Goal: Information Seeking & Learning: Learn about a topic

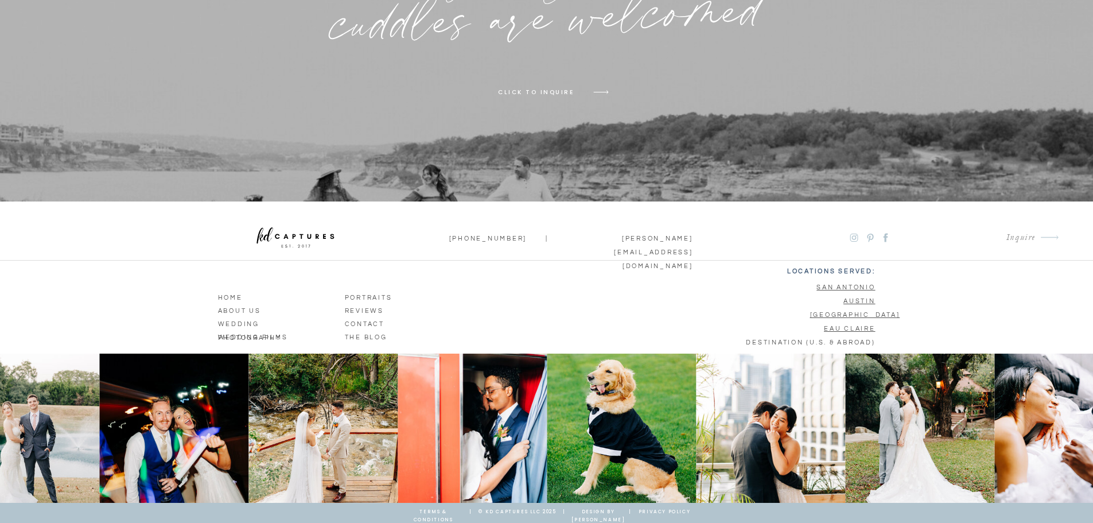
scroll to position [7537, 0]
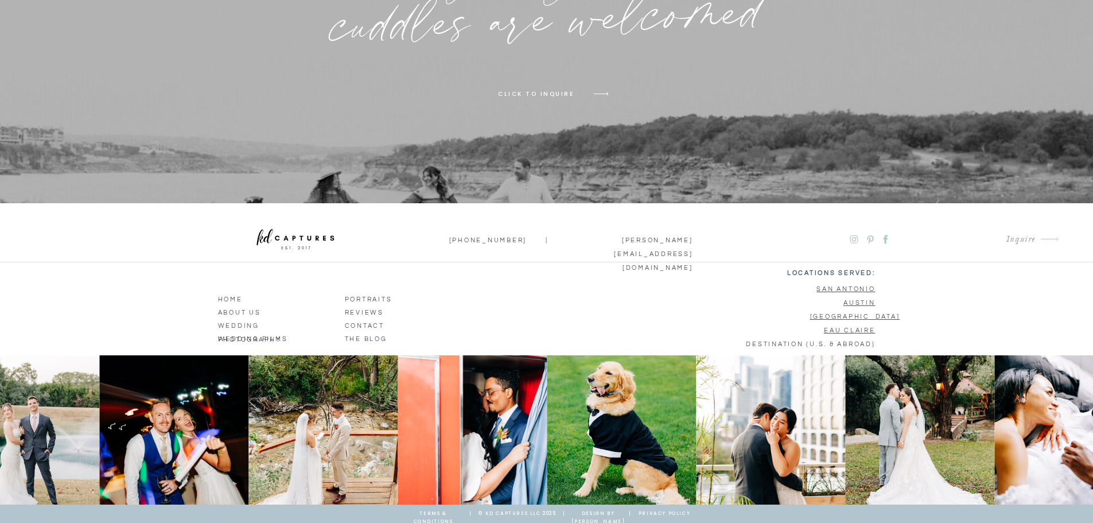
click at [245, 323] on p "wedding photography" at bounding box center [272, 324] width 108 height 10
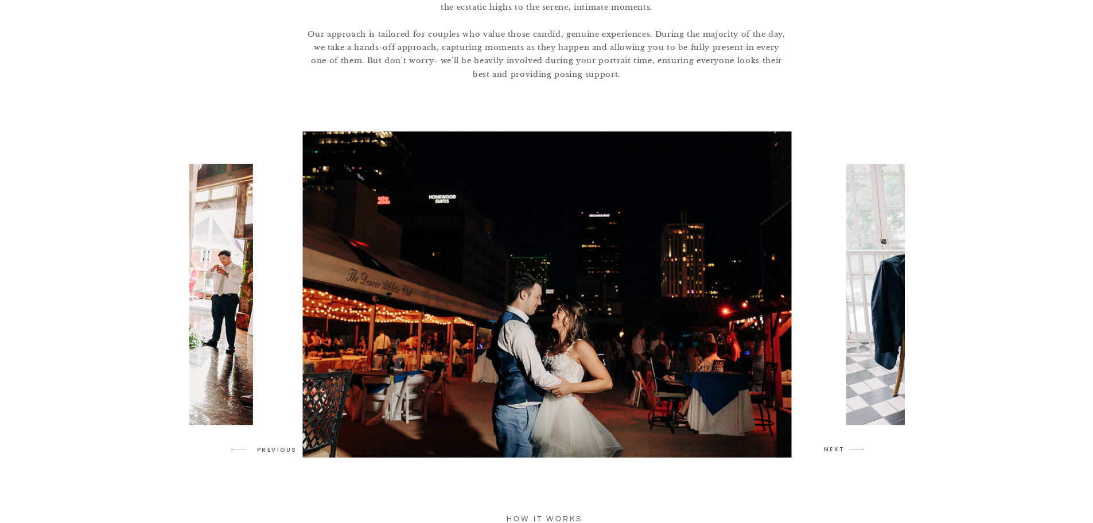
scroll to position [913, 0]
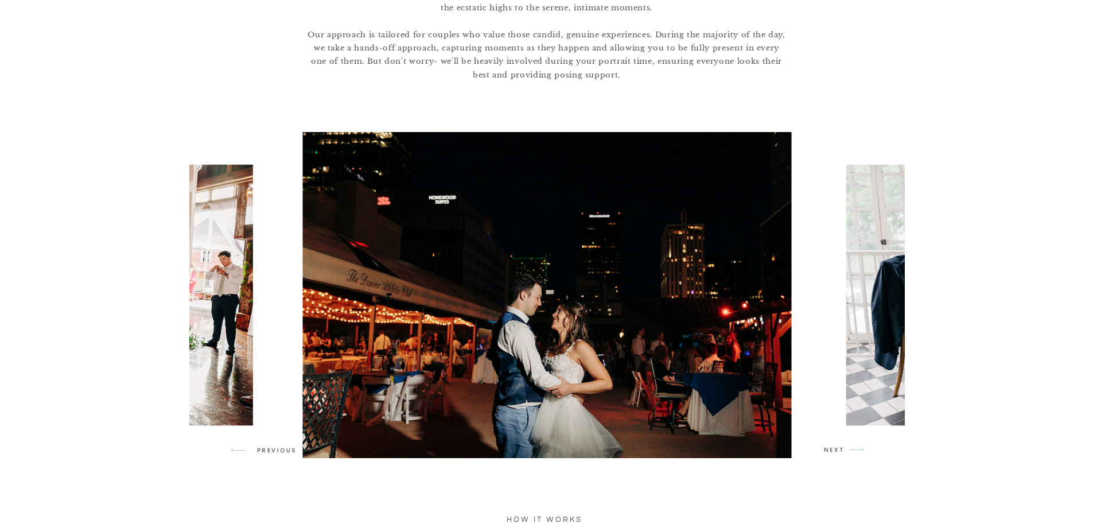
click at [887, 302] on img at bounding box center [1040, 295] width 391 height 260
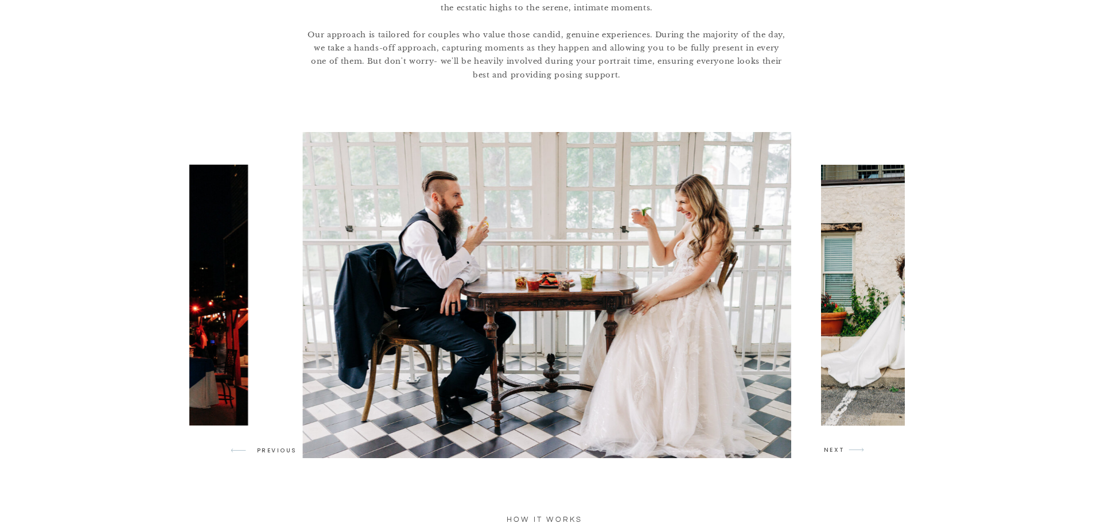
click at [886, 302] on img at bounding box center [919, 295] width 196 height 260
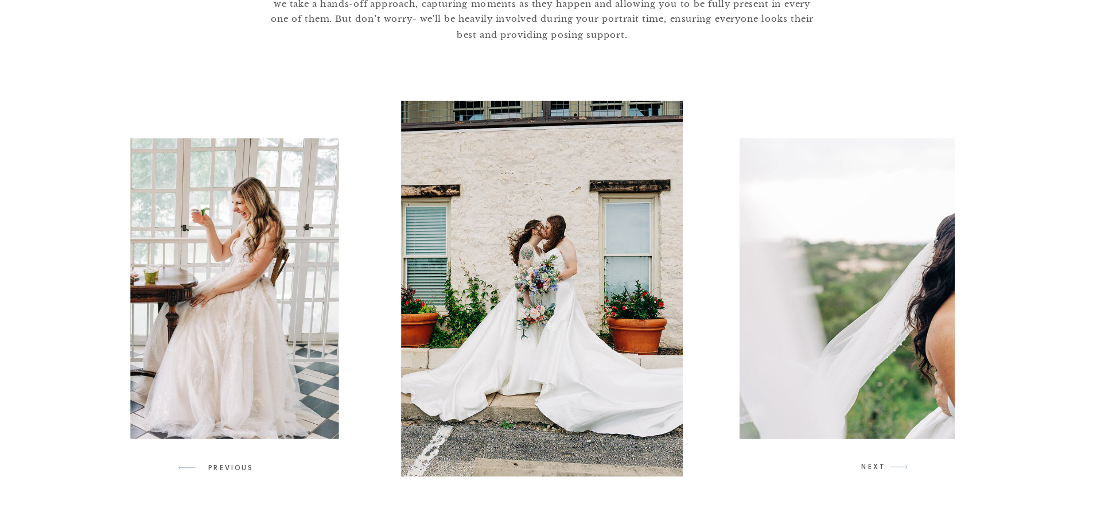
click at [891, 307] on img at bounding box center [892, 295] width 348 height 260
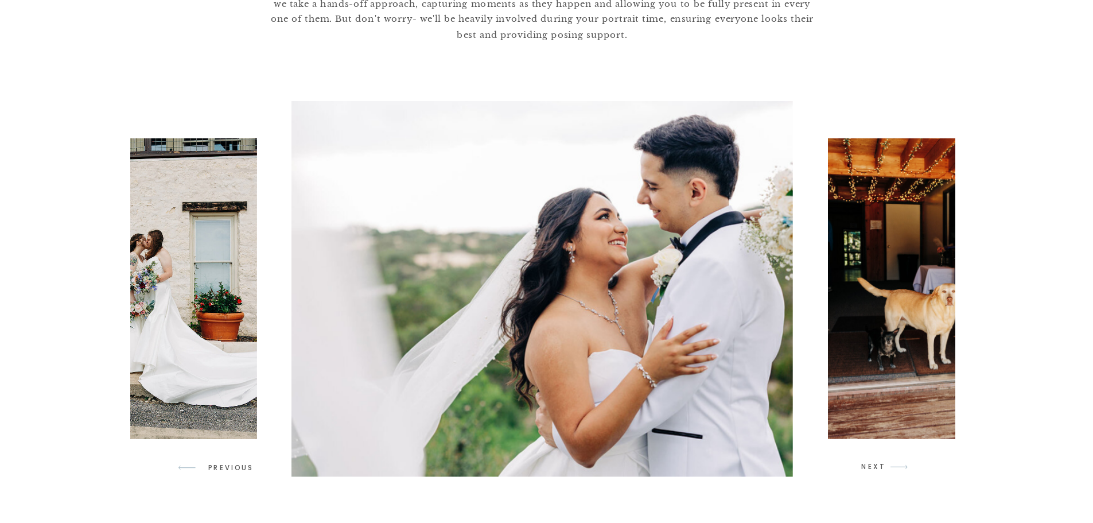
click at [891, 307] on img at bounding box center [892, 295] width 196 height 260
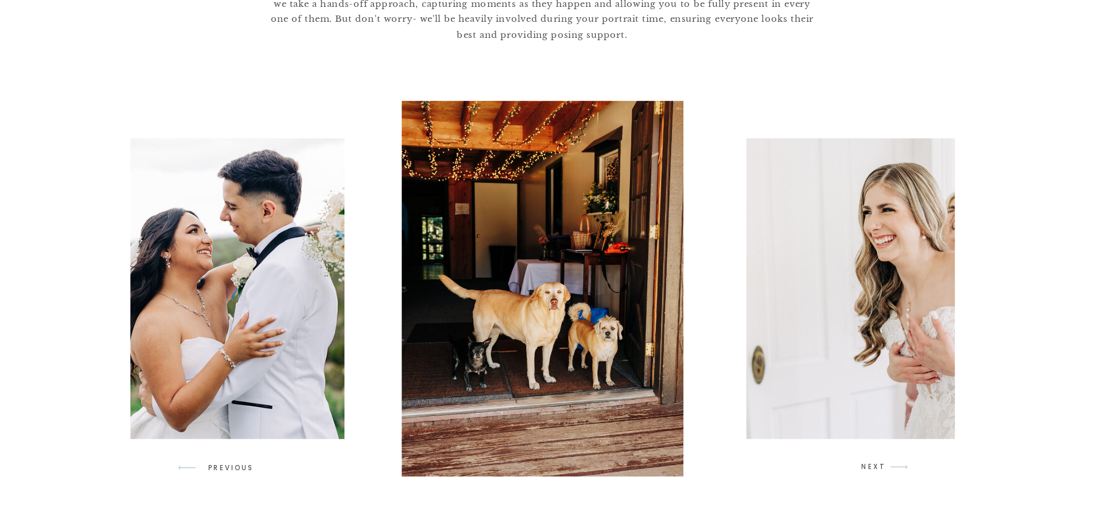
click at [891, 307] on img at bounding box center [918, 295] width 391 height 260
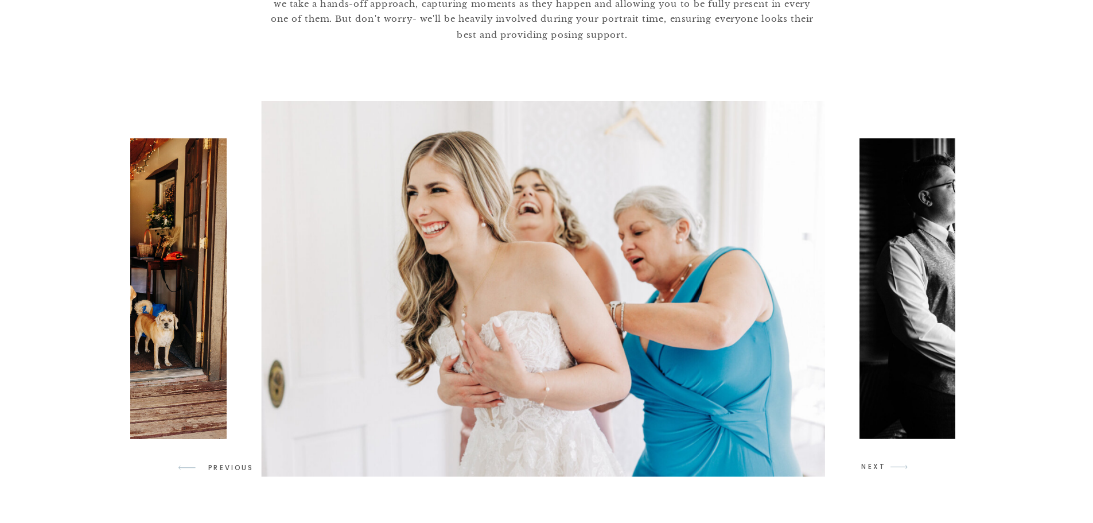
click at [891, 307] on img at bounding box center [919, 295] width 196 height 260
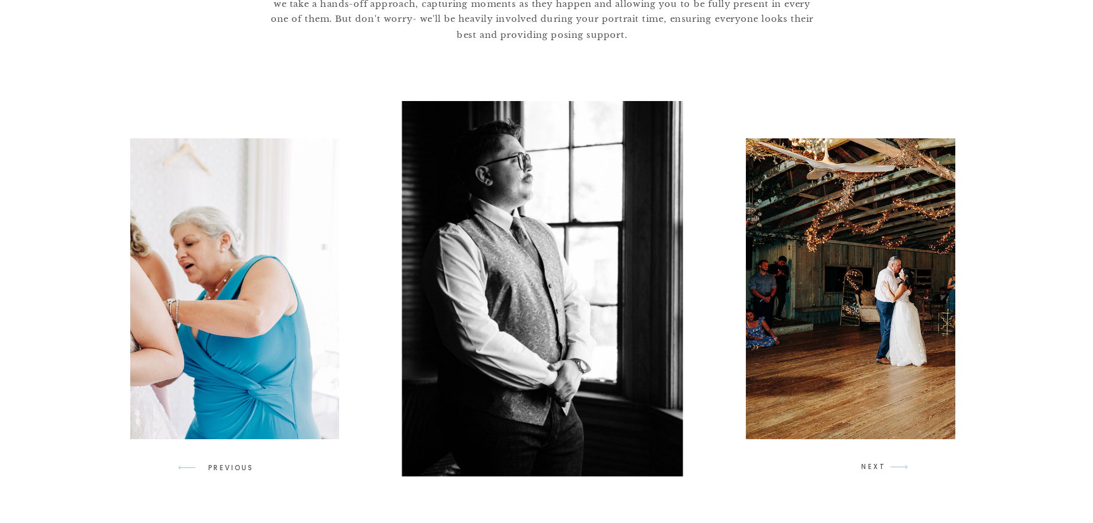
click at [891, 307] on img at bounding box center [918, 295] width 391 height 260
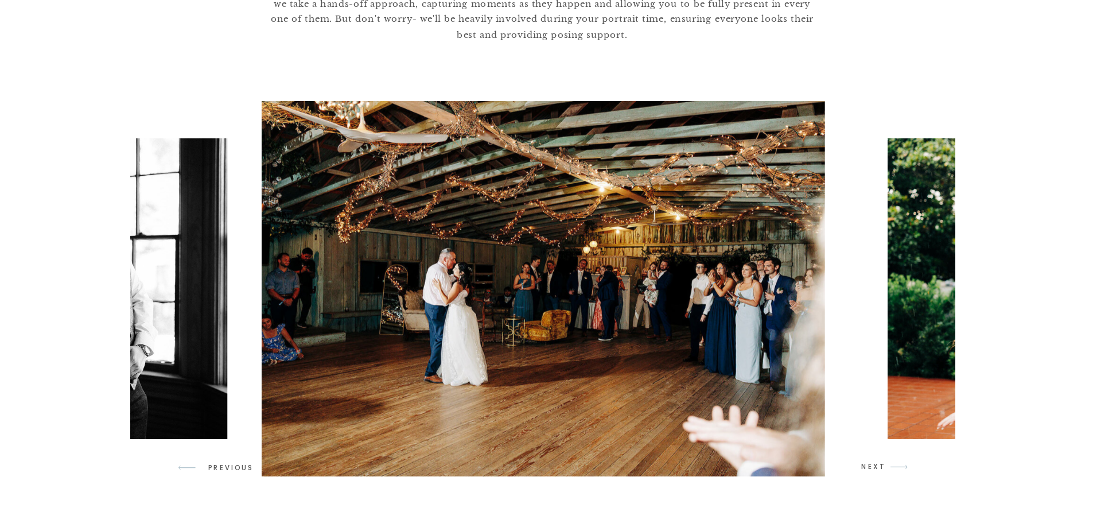
click at [889, 308] on img at bounding box center [1042, 295] width 391 height 260
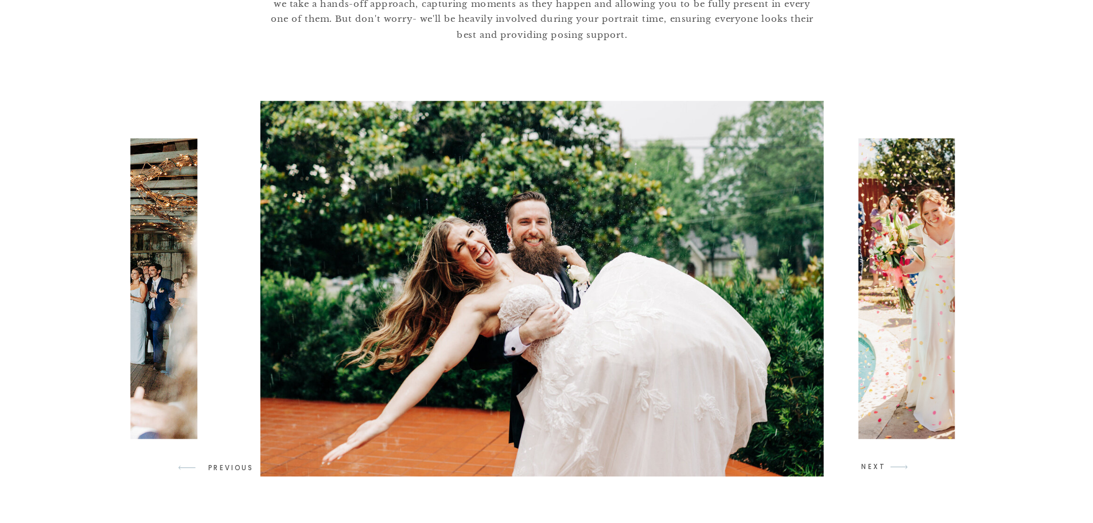
click at [889, 308] on img at bounding box center [919, 295] width 196 height 260
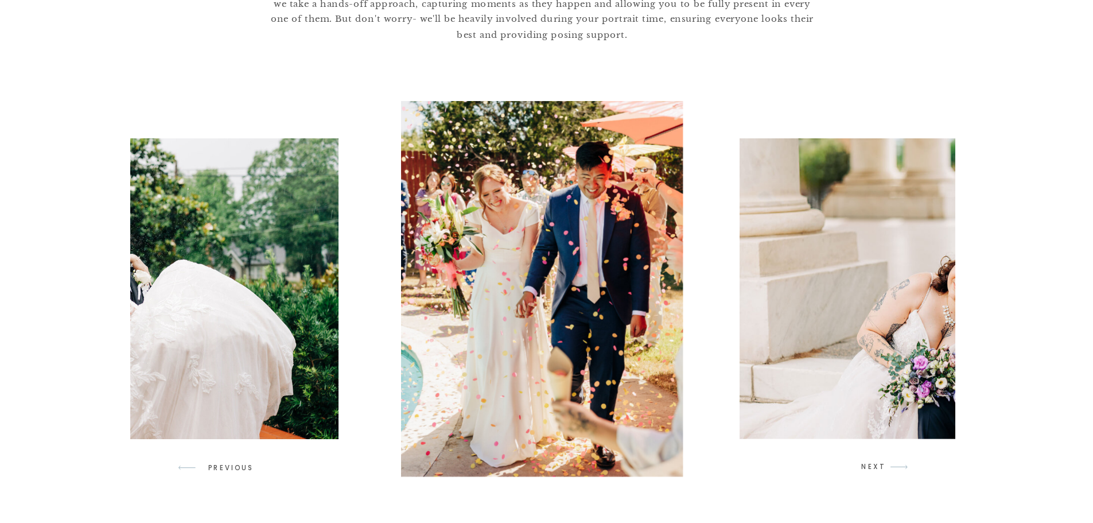
click at [889, 308] on img at bounding box center [892, 295] width 348 height 260
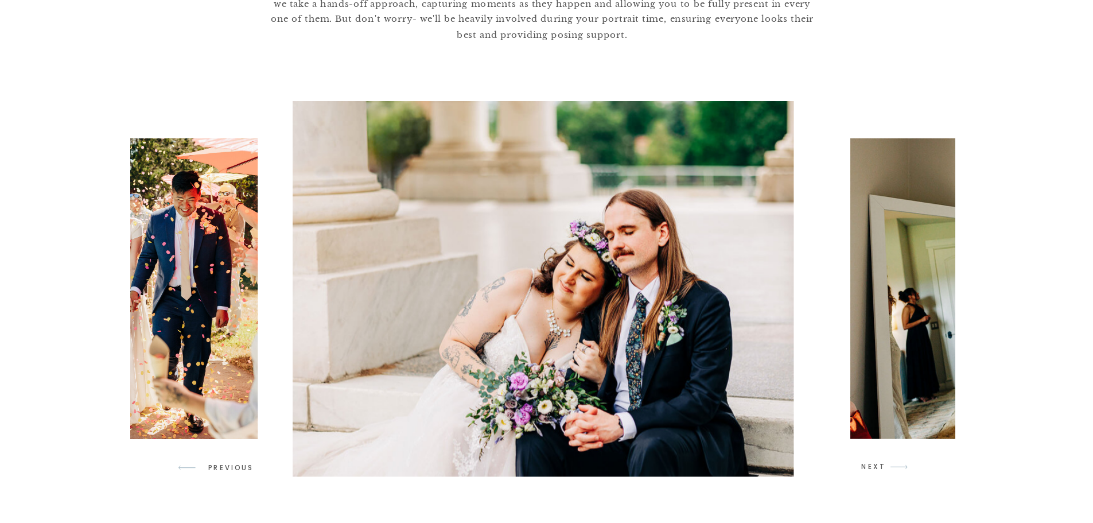
click at [889, 308] on img at bounding box center [988, 295] width 348 height 260
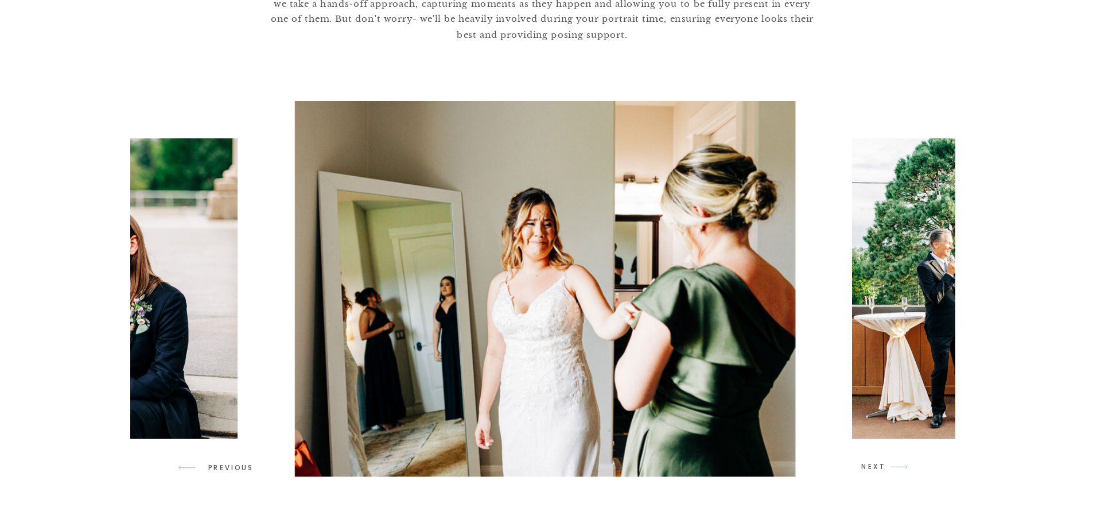
click at [889, 308] on img at bounding box center [989, 295] width 348 height 260
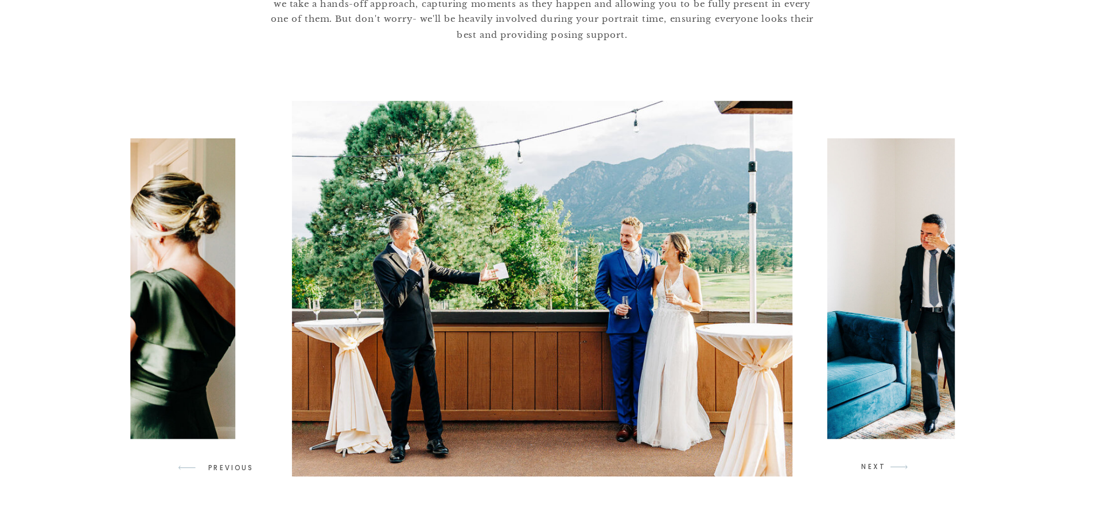
click at [889, 308] on img at bounding box center [892, 295] width 196 height 260
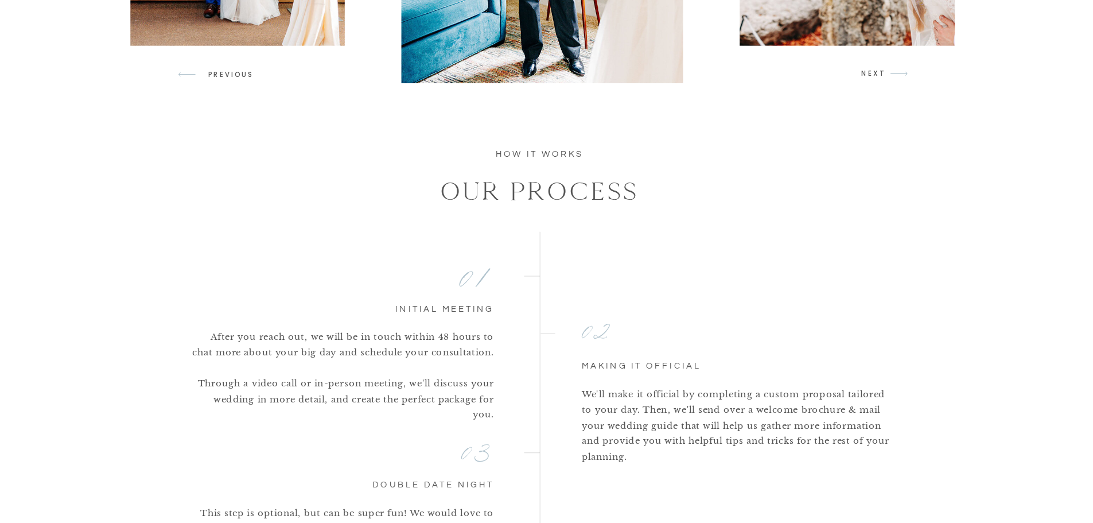
scroll to position [1072, 0]
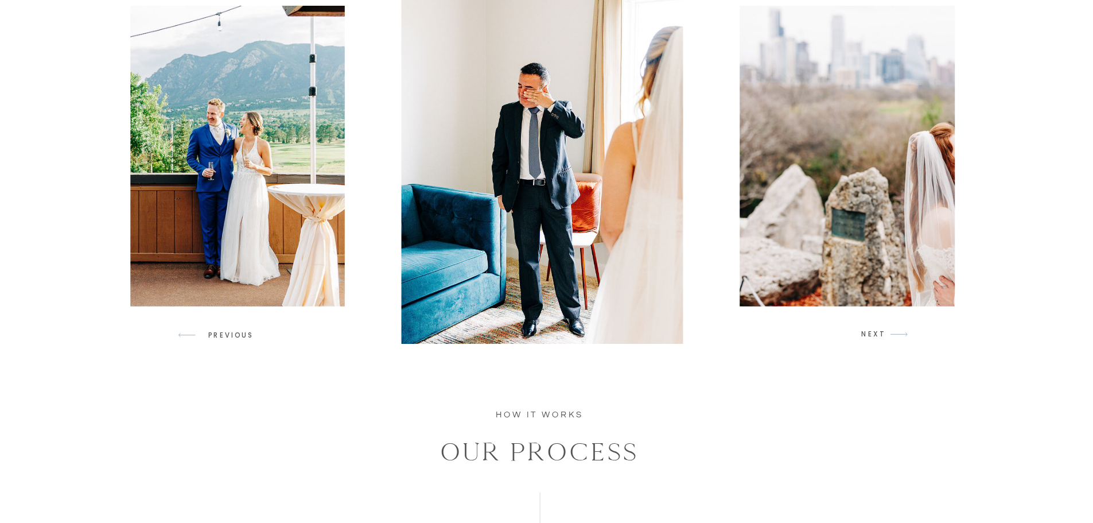
click at [886, 120] on img at bounding box center [892, 136] width 348 height 260
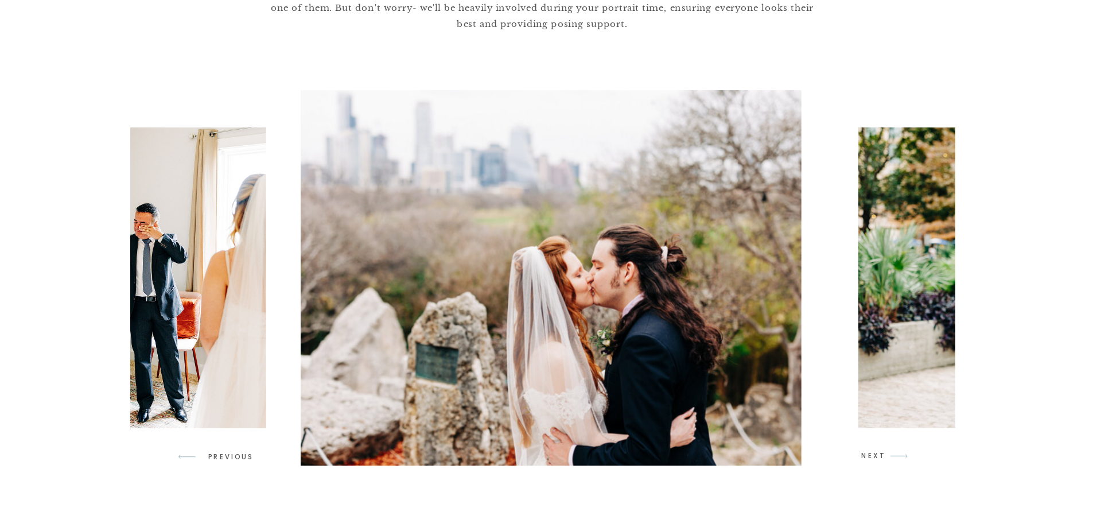
scroll to position [941, 0]
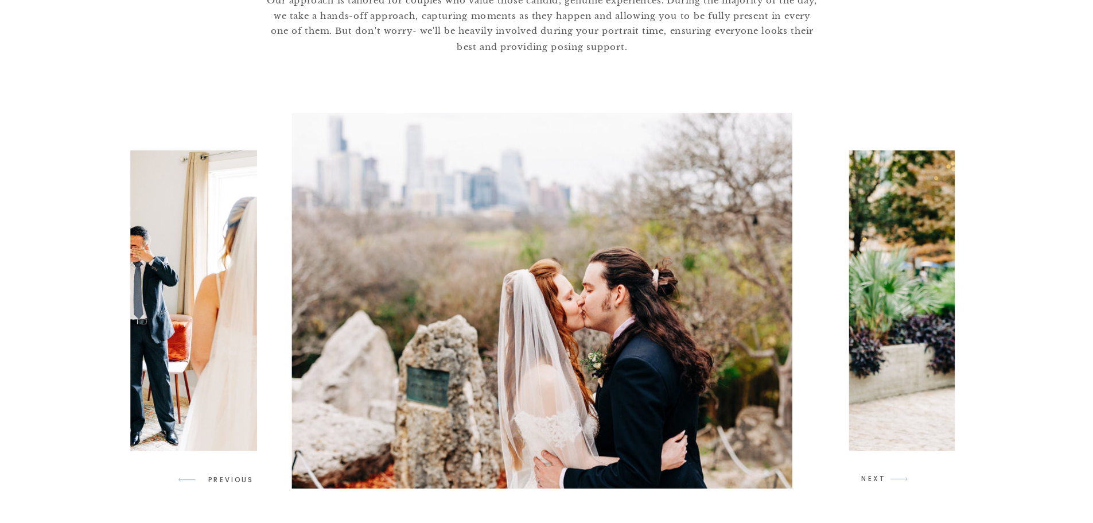
click at [886, 216] on img at bounding box center [987, 267] width 348 height 260
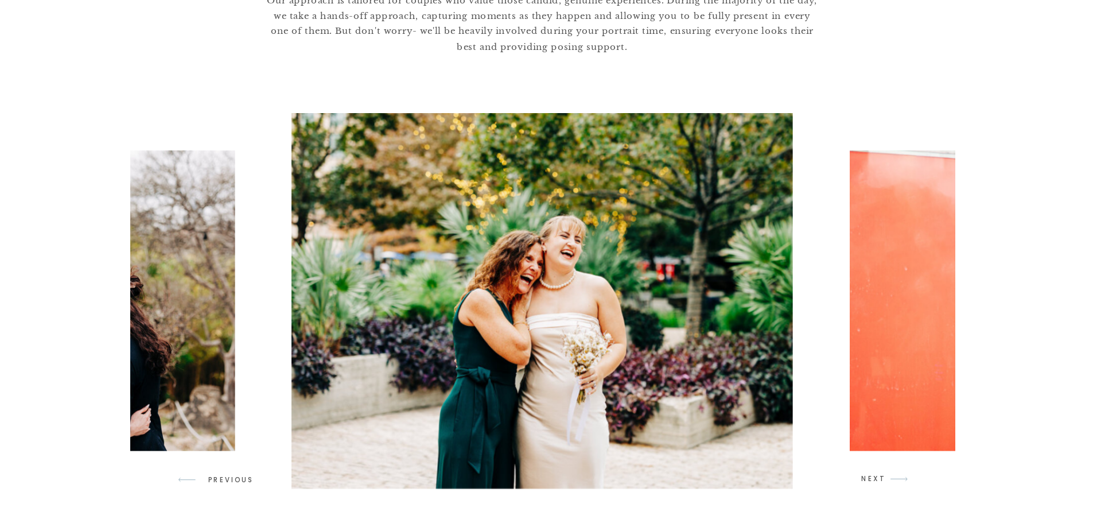
click at [886, 216] on img at bounding box center [987, 267] width 348 height 260
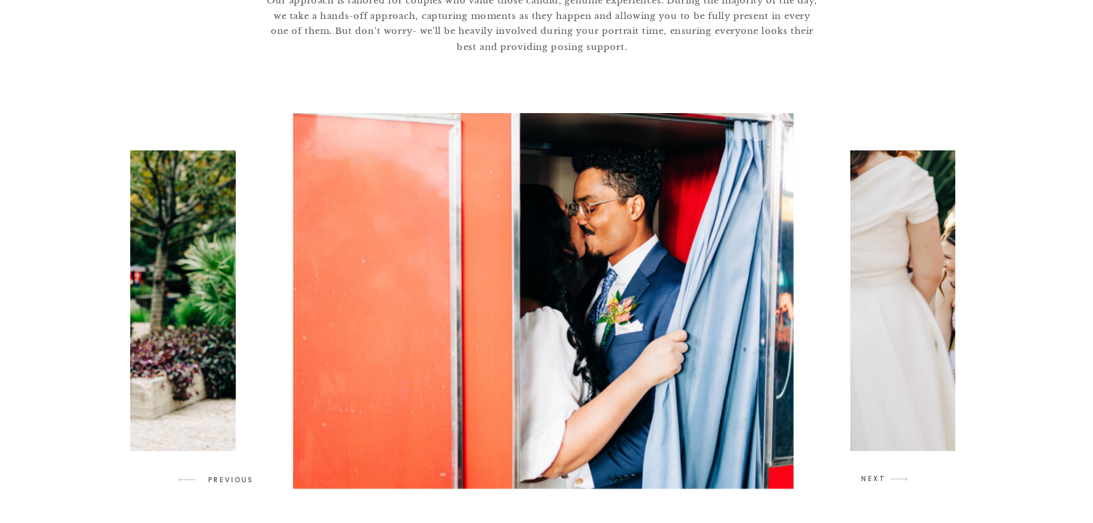
click at [886, 216] on img at bounding box center [988, 267] width 348 height 260
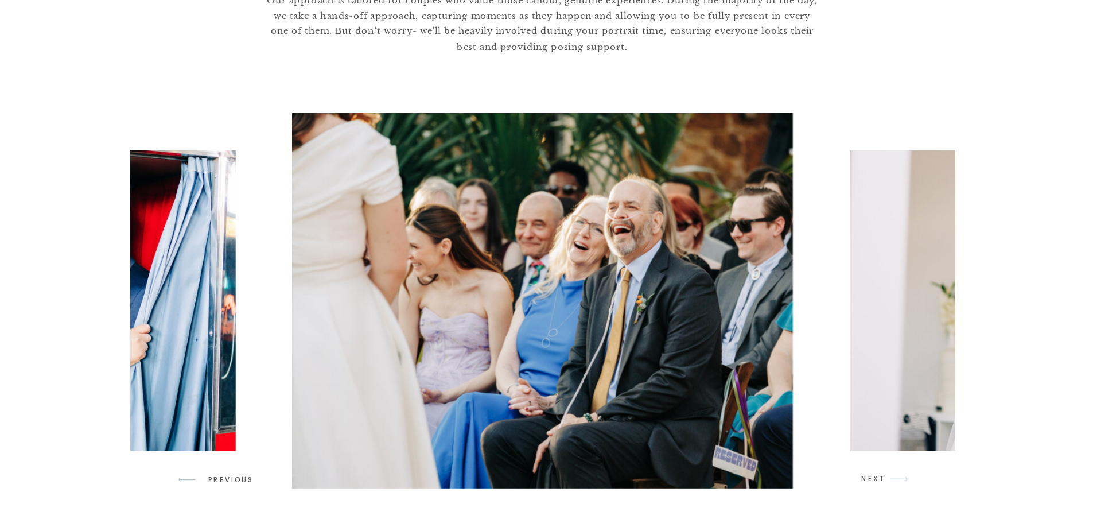
click at [886, 216] on img at bounding box center [987, 267] width 348 height 260
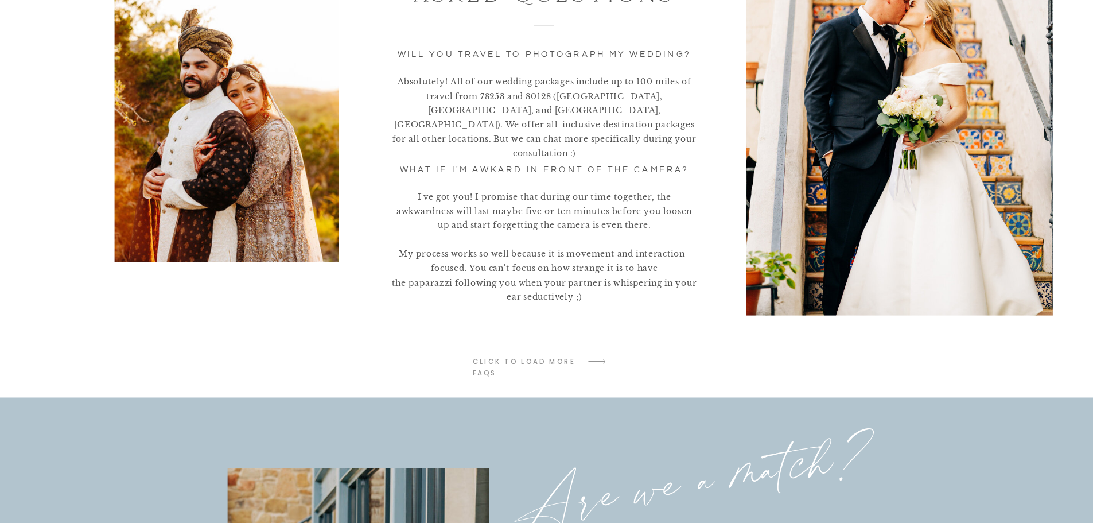
scroll to position [2283, 0]
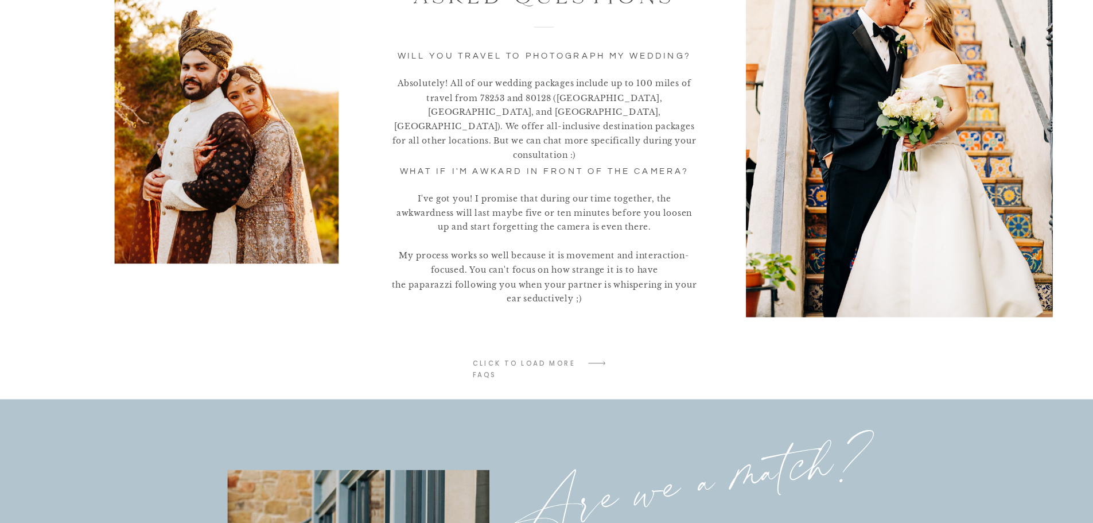
click at [661, 176] on p "Absolutely! All of our wedding packages include up to 100 miles of travel from …" at bounding box center [549, 159] width 266 height 49
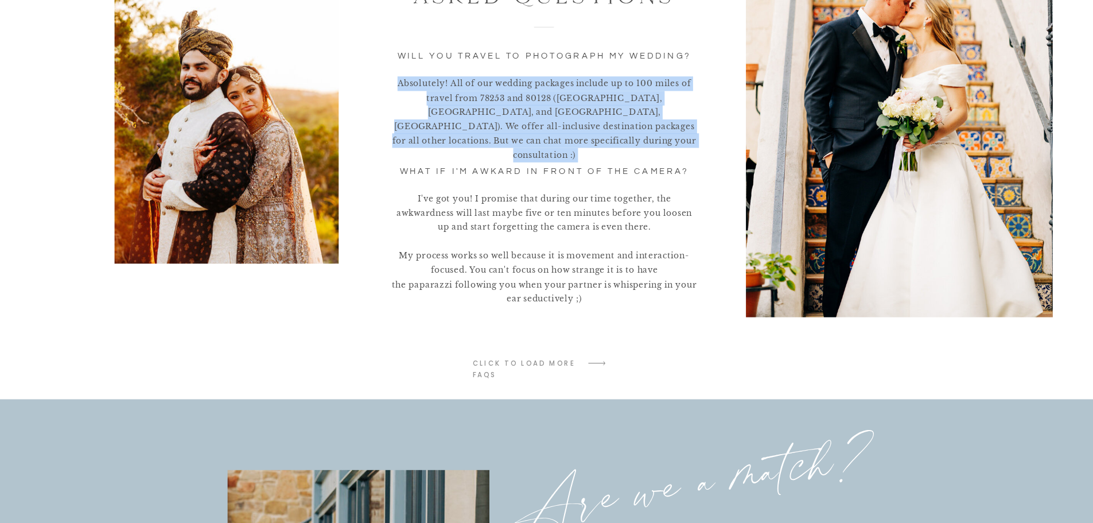
click at [661, 176] on p "Absolutely! All of our wedding packages include up to 100 miles of travel from …" at bounding box center [549, 159] width 266 height 49
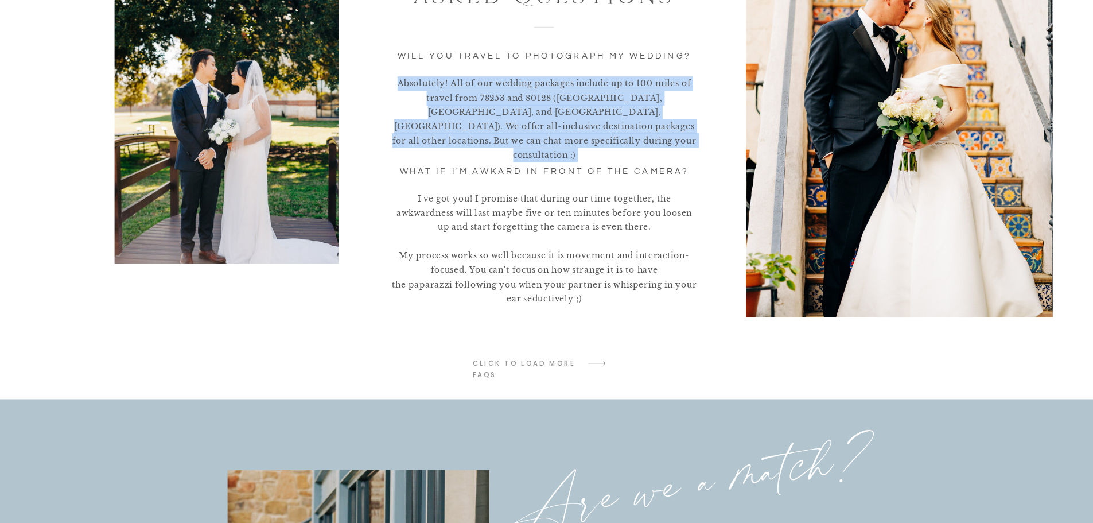
click at [661, 176] on p "Absolutely! All of our wedding packages include up to 100 miles of travel from …" at bounding box center [549, 159] width 266 height 49
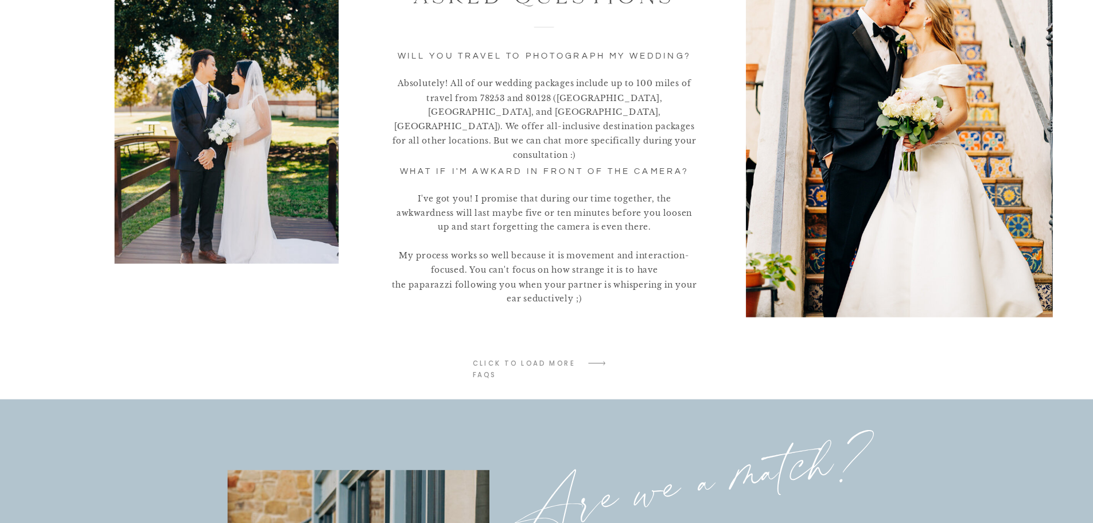
click at [611, 256] on p "I've got you! I promise that during our time together, the awkwardness will las…" at bounding box center [549, 288] width 266 height 106
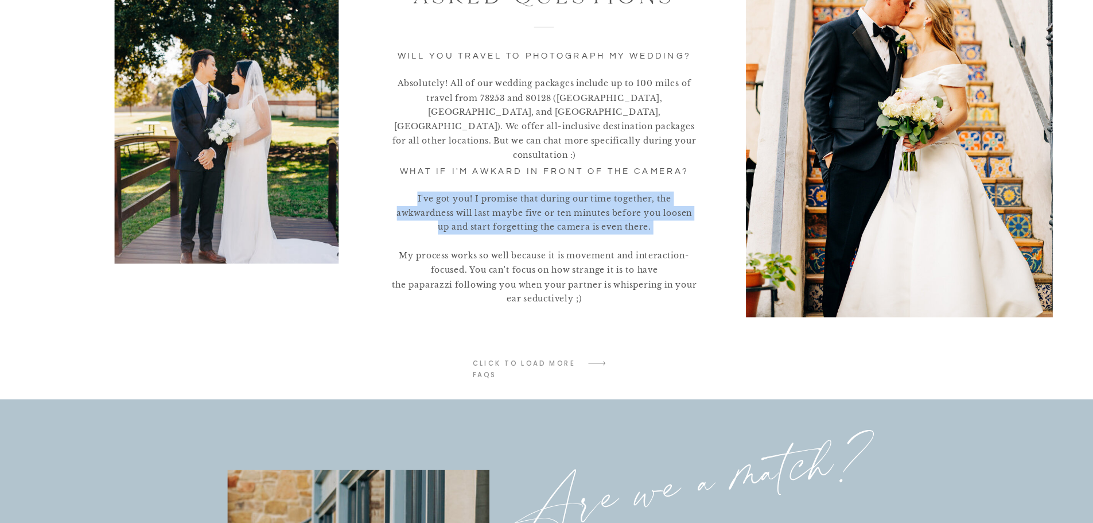
click at [611, 256] on p "I've got you! I promise that during our time together, the awkwardness will las…" at bounding box center [549, 288] width 266 height 106
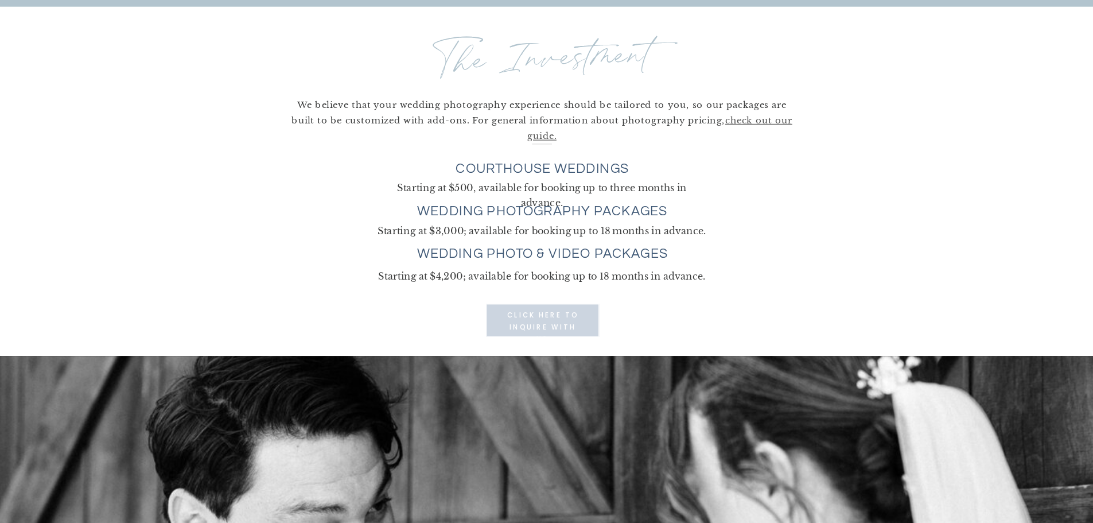
scroll to position [3049, 0]
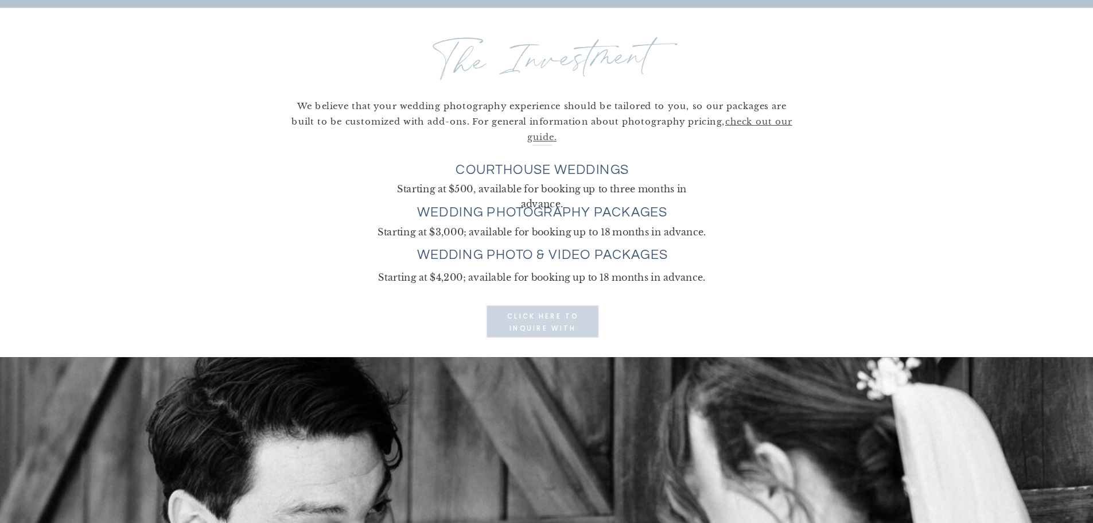
click at [463, 256] on h3 "wedding photography packages" at bounding box center [546, 254] width 239 height 14
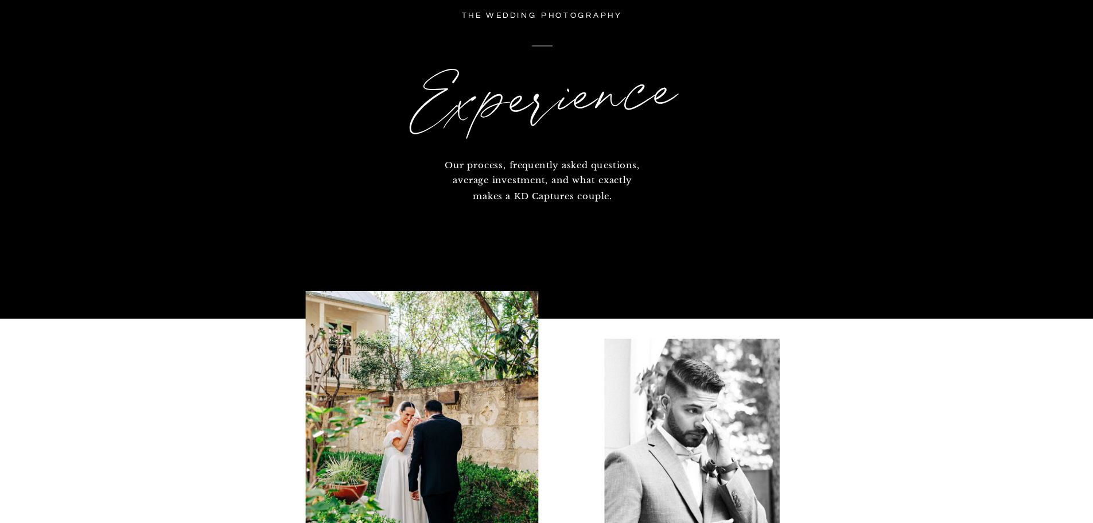
scroll to position [0, 0]
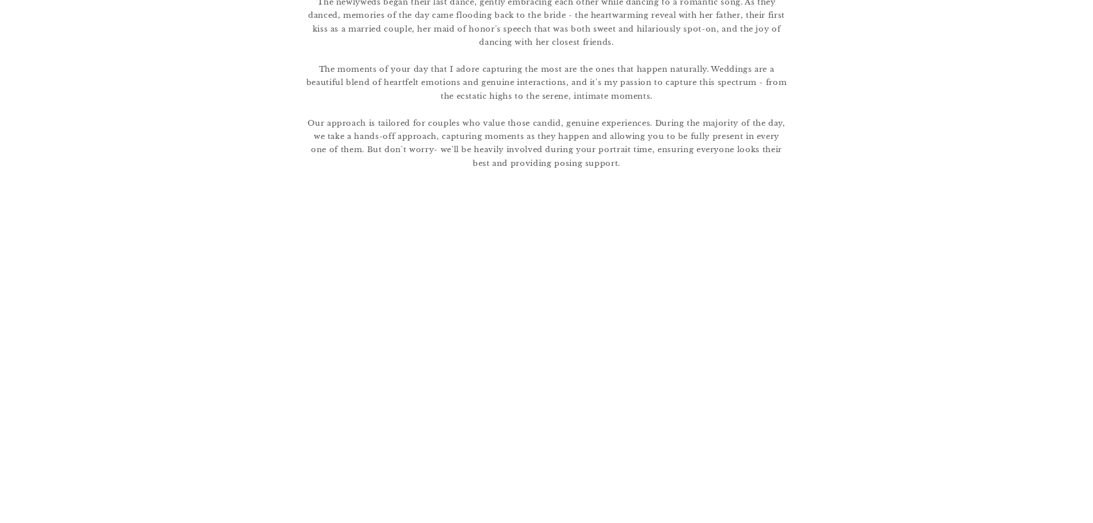
scroll to position [841, 0]
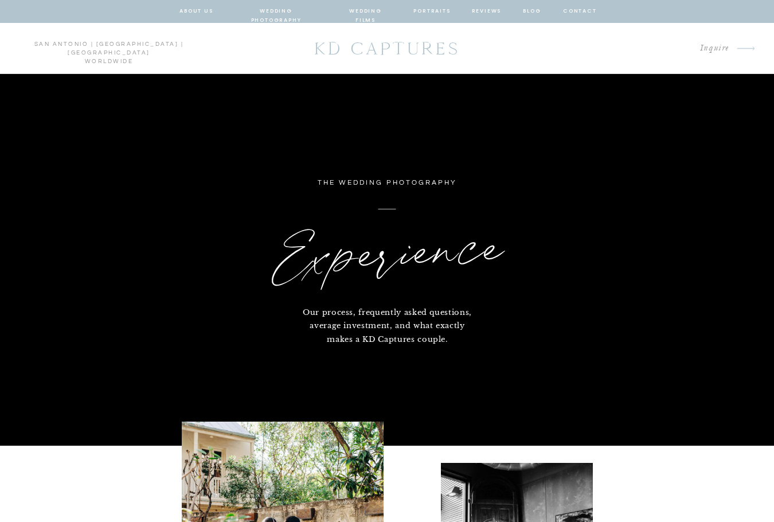
click at [272, 11] on nav "wedding photography" at bounding box center [276, 11] width 84 height 10
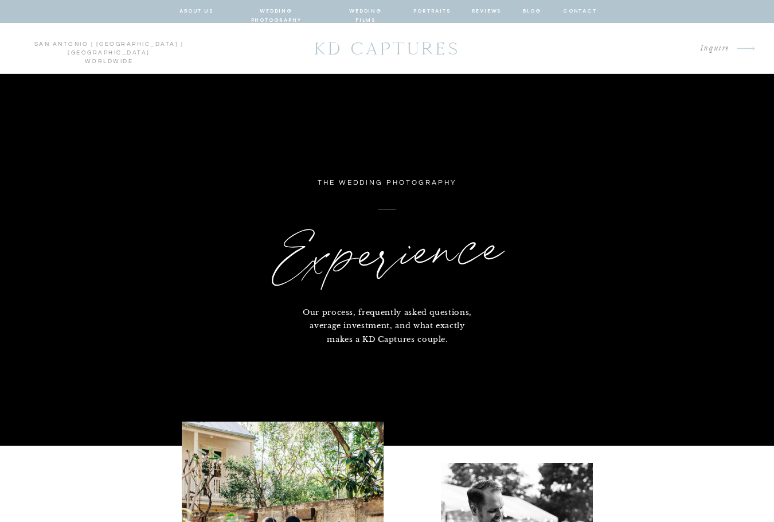
click at [250, 8] on nav "wedding photography" at bounding box center [276, 11] width 84 height 10
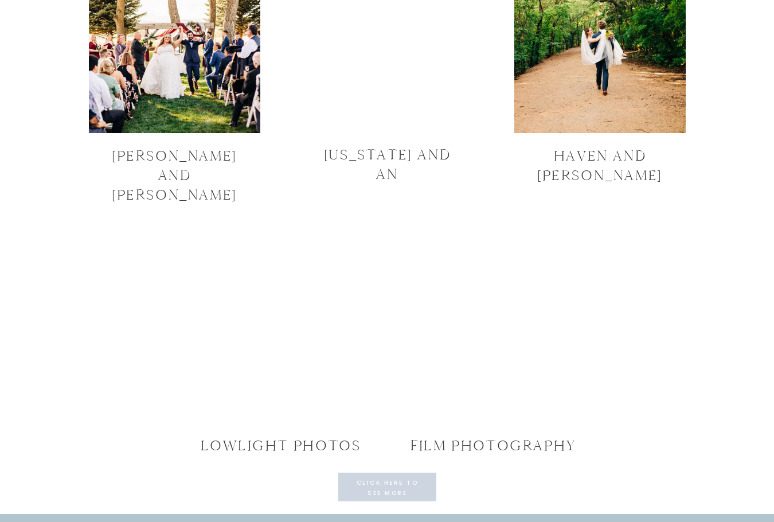
scroll to position [4054, 0]
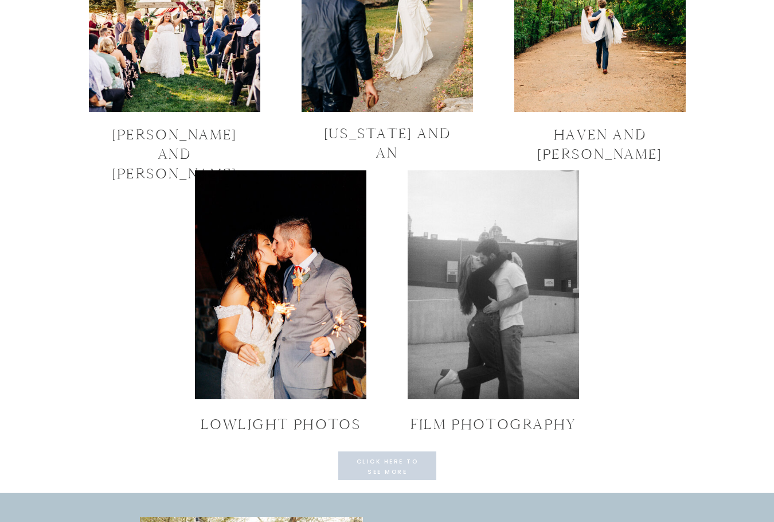
click at [265, 304] on div at bounding box center [281, 284] width 172 height 229
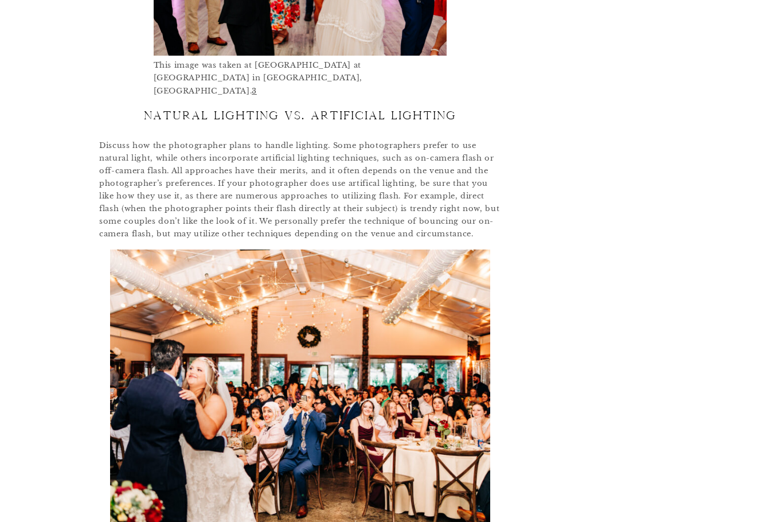
scroll to position [1912, 0]
